Goal: Task Accomplishment & Management: Use online tool/utility

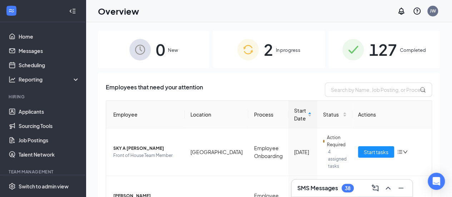
click at [345, 192] on div "38" at bounding box center [348, 188] width 12 height 9
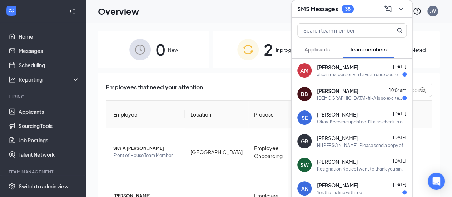
click at [354, 92] on div "[PERSON_NAME] 10:04am" at bounding box center [362, 90] width 90 height 7
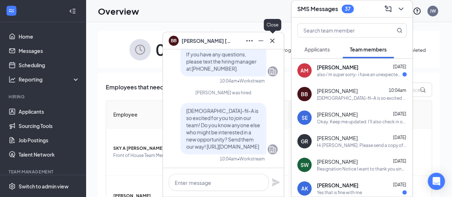
click at [275, 43] on icon "Cross" at bounding box center [272, 40] width 9 height 9
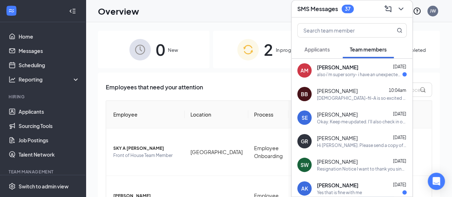
click at [325, 70] on span "[PERSON_NAME]" at bounding box center [337, 67] width 41 height 7
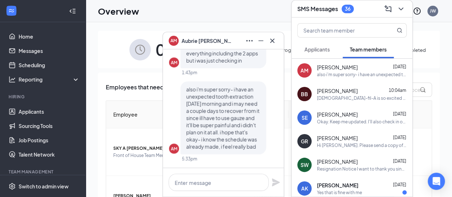
click at [278, 42] on div "AM [PERSON_NAME]" at bounding box center [223, 40] width 121 height 17
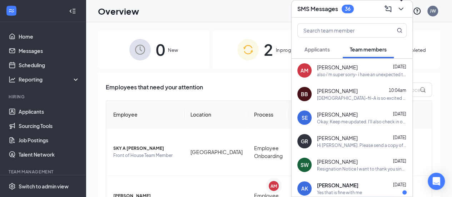
click at [402, 10] on icon "ChevronDown" at bounding box center [401, 9] width 9 height 9
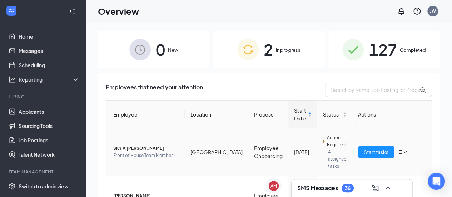
scroll to position [36, 0]
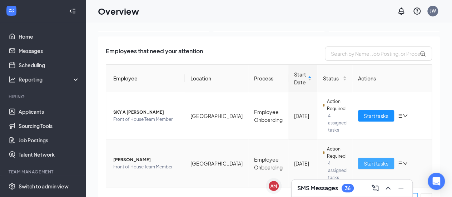
click at [365, 159] on span "Start tasks" at bounding box center [376, 163] width 25 height 8
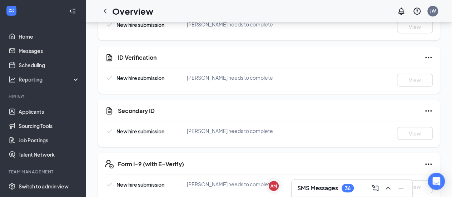
scroll to position [196, 0]
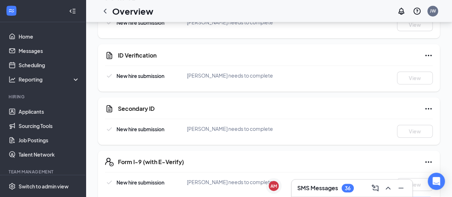
click at [430, 108] on icon "Ellipses" at bounding box center [428, 108] width 9 height 9
